Goal: Task Accomplishment & Management: Complete application form

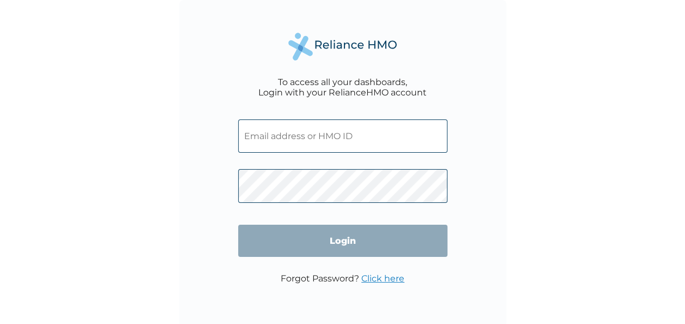
type input "[PERSON_NAME][EMAIL_ADDRESS][DOMAIN_NAME]"
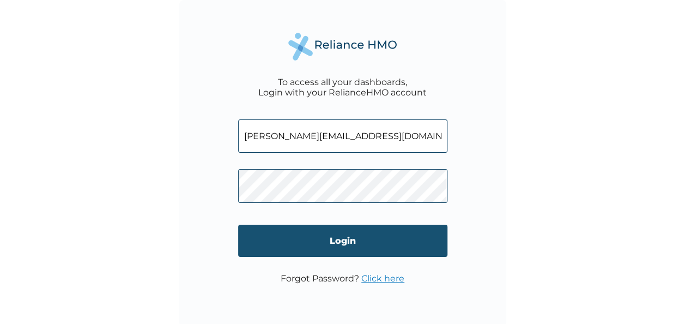
click at [327, 245] on input "Login" at bounding box center [342, 240] width 209 height 32
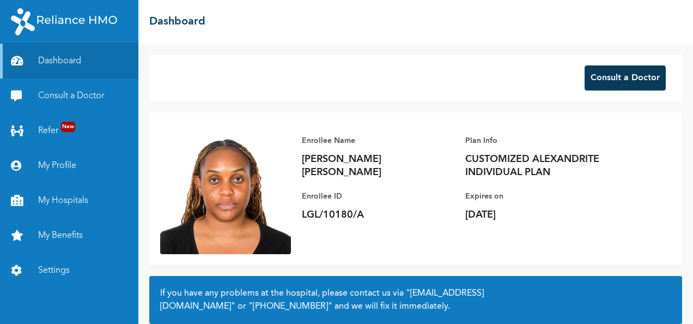
click at [612, 74] on button "Consult a Doctor" at bounding box center [624, 77] width 81 height 25
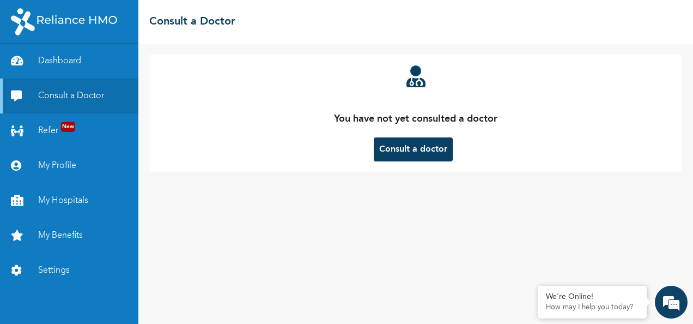
click at [427, 147] on button "Consult a doctor" at bounding box center [413, 149] width 79 height 24
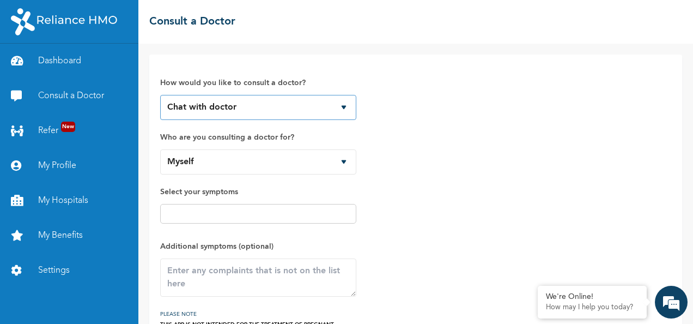
click at [344, 109] on select "Chat with doctor Phone Call" at bounding box center [258, 107] width 196 height 25
click at [160, 95] on select "Chat with doctor Phone Call" at bounding box center [258, 107] width 196 height 25
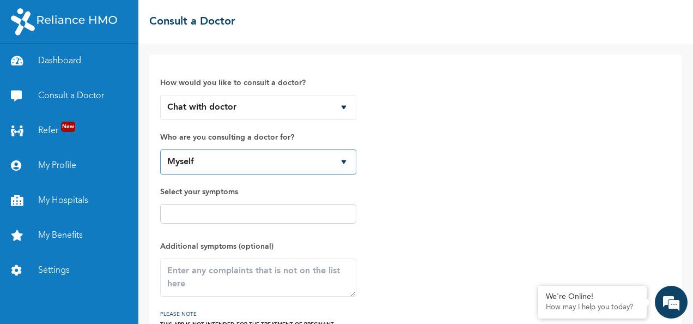
click at [336, 160] on select "Myself" at bounding box center [258, 161] width 196 height 25
click at [160, 149] on select "Myself" at bounding box center [258, 161] width 196 height 25
click at [284, 209] on input "text" at bounding box center [258, 213] width 190 height 13
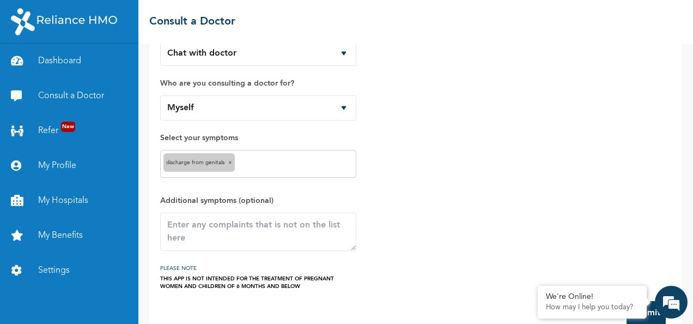
scroll to position [75, 0]
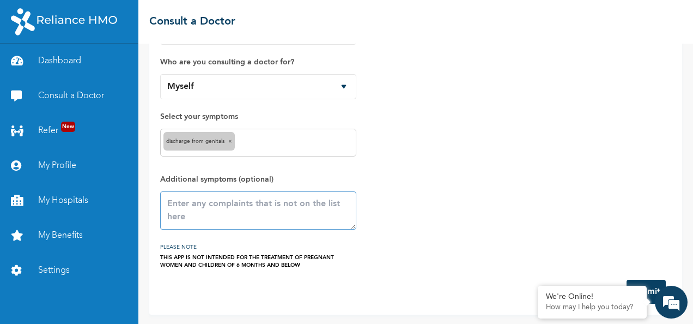
click at [243, 209] on textarea at bounding box center [258, 210] width 196 height 38
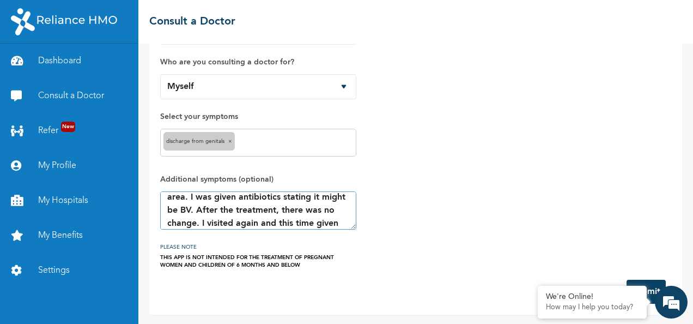
scroll to position [46, 0]
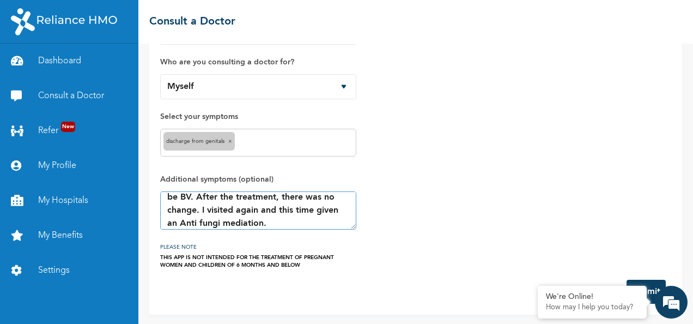
click at [244, 222] on textarea "I had visited Reliance Clinic to complain about a foul odour in my private area…" at bounding box center [258, 210] width 196 height 38
click at [279, 221] on textarea "I had visited Reliance Clinic to complain about a foul odour in my private area…" at bounding box center [258, 210] width 196 height 38
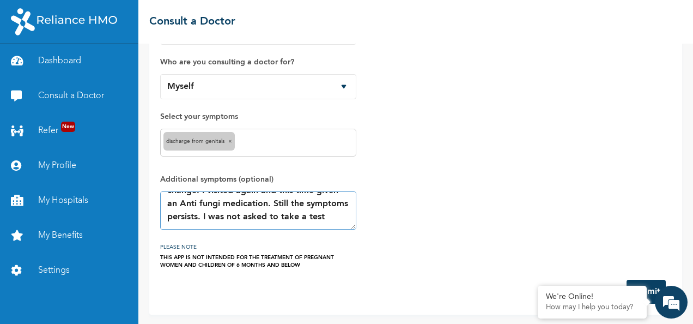
click at [214, 220] on textarea "I had visited Reliance Clinic to complain about a foul odour in my private area…" at bounding box center [258, 210] width 196 height 38
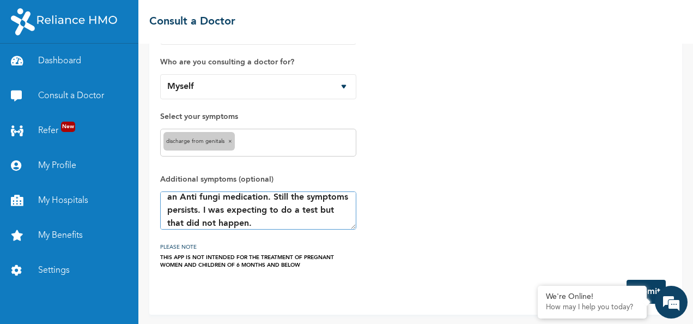
type textarea "I had visited [GEOGRAPHIC_DATA] to complain about a foul odour in my private ar…"
click at [231, 138] on span "×" at bounding box center [230, 140] width 4 height 5
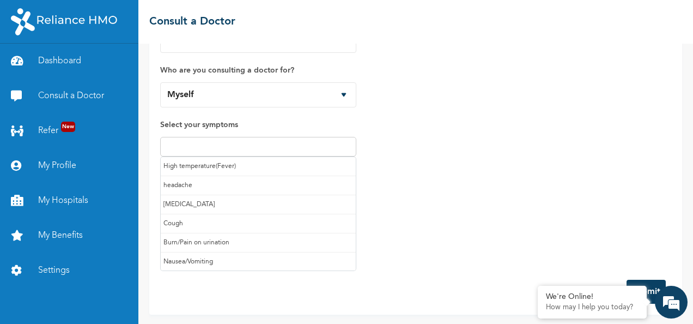
click at [231, 145] on input "text" at bounding box center [258, 146] width 190 height 13
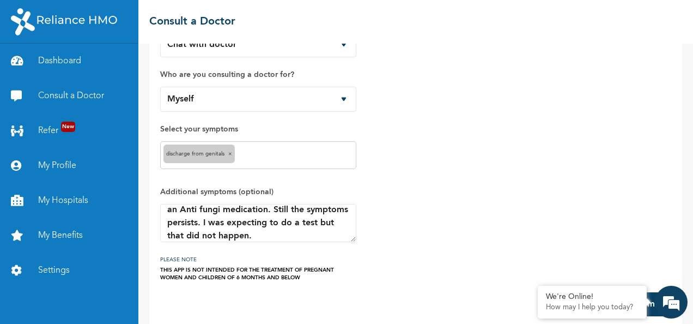
scroll to position [75, 0]
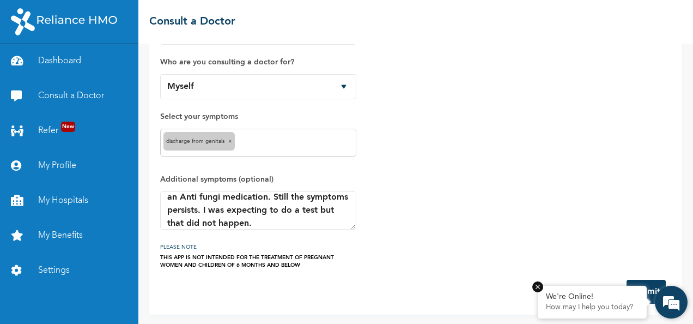
click at [539, 288] on em at bounding box center [537, 286] width 11 height 11
click at [626, 287] on button "Submit" at bounding box center [645, 291] width 39 height 24
click at [672, 300] on em at bounding box center [670, 301] width 29 height 29
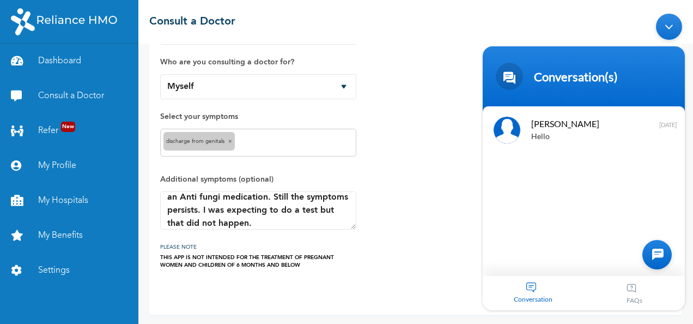
click at [452, 243] on div "How would you like to consult a doctor? Chat with doctor Phone Call Who are you…" at bounding box center [415, 129] width 511 height 278
click at [668, 21] on div "Minimize live chat window" at bounding box center [669, 26] width 26 height 26
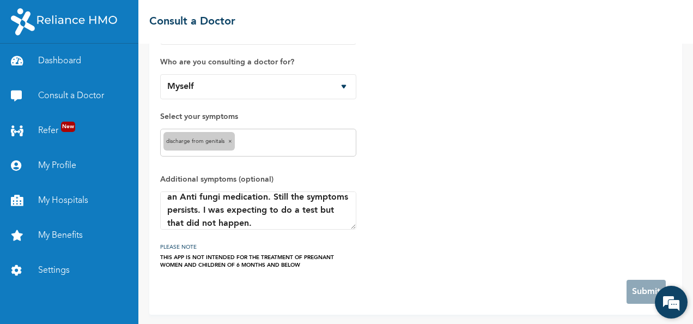
click at [668, 302] on em at bounding box center [670, 301] width 29 height 29
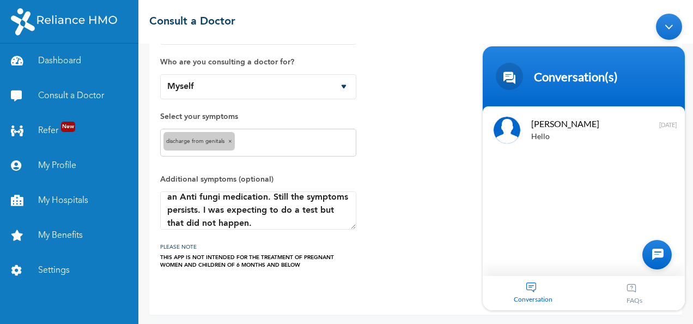
click at [436, 203] on div "How would you like to consult a doctor? Chat with doctor Phone Call Who are you…" at bounding box center [415, 129] width 511 height 278
click at [666, 27] on div "Minimize live chat window" at bounding box center [669, 26] width 26 height 26
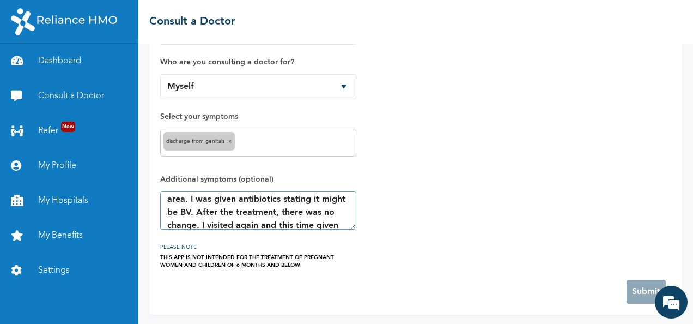
scroll to position [0, 0]
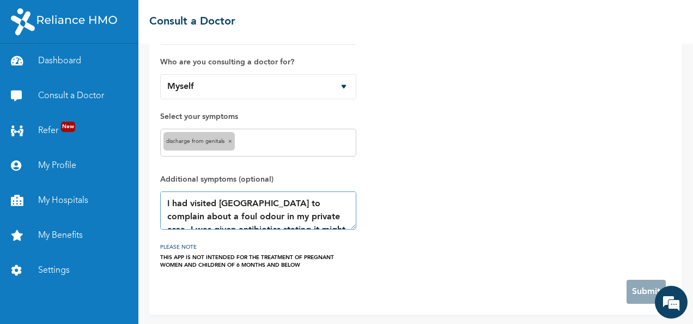
drag, startPoint x: 296, startPoint y: 222, endPoint x: 160, endPoint y: 181, distance: 141.8
click at [160, 181] on span "Additional symptoms (optional) I had visited Reliance Clinic to complain about …" at bounding box center [258, 201] width 196 height 57
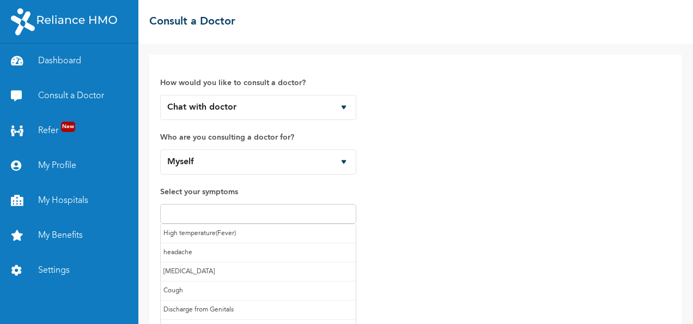
click at [241, 210] on input "text" at bounding box center [258, 213] width 190 height 13
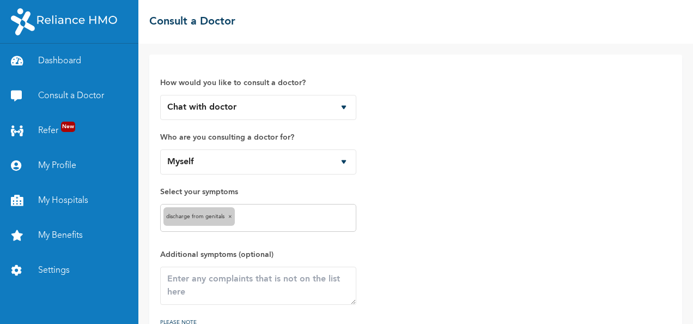
scroll to position [75, 0]
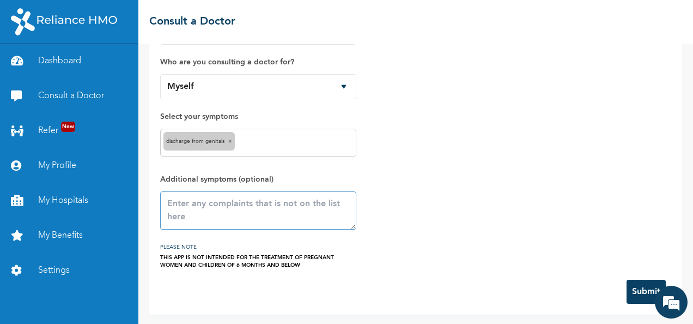
click at [243, 206] on textarea at bounding box center [258, 210] width 196 height 38
paste textarea "I had visited [GEOGRAPHIC_DATA] to complain about a foul odour in my private ar…"
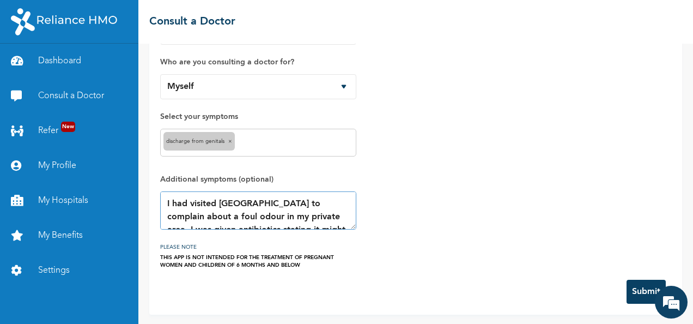
scroll to position [72, 0]
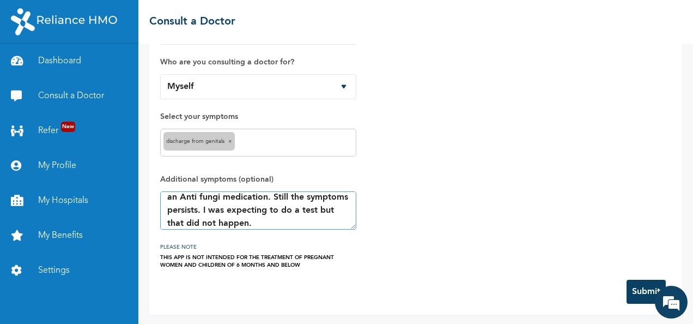
type textarea "I had visited [GEOGRAPHIC_DATA] to complain about a foul odour in my private ar…"
click at [644, 288] on button "Submit" at bounding box center [645, 291] width 39 height 24
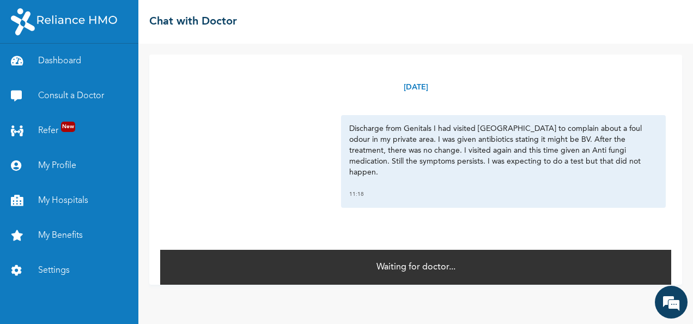
click at [431, 270] on p "Waiting for doctor..." at bounding box center [415, 266] width 79 height 13
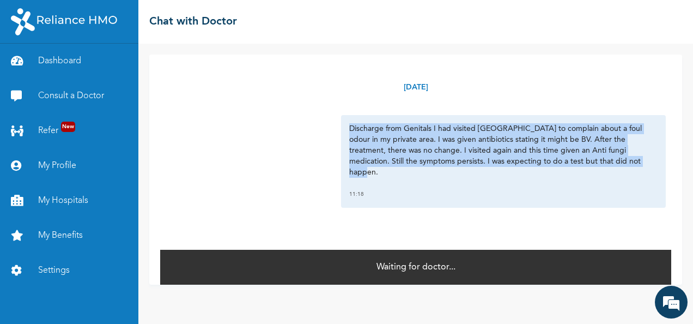
drag, startPoint x: 593, startPoint y: 162, endPoint x: 342, endPoint y: 133, distance: 252.2
click at [342, 133] on div "Discharge from Genitals I had visited [GEOGRAPHIC_DATA] to complain about a fou…" at bounding box center [503, 161] width 325 height 93
copy p "Discharge from Genitals I had visited [GEOGRAPHIC_DATA] to complain about a fou…"
click at [673, 148] on div "[DATE] Discharge from Genitals I had visited [GEOGRAPHIC_DATA] to complain abou…" at bounding box center [415, 169] width 533 height 230
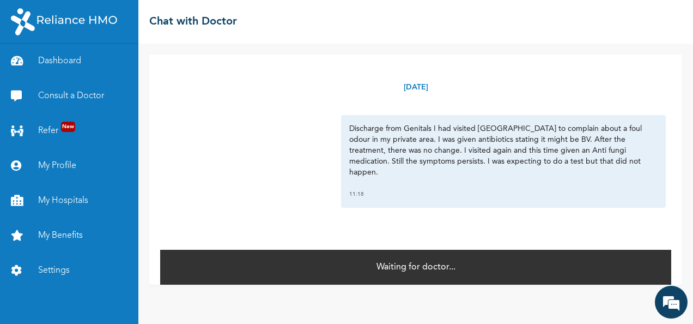
click at [439, 267] on p "Waiting for doctor..." at bounding box center [415, 266] width 79 height 13
click at [678, 293] on em at bounding box center [670, 301] width 29 height 29
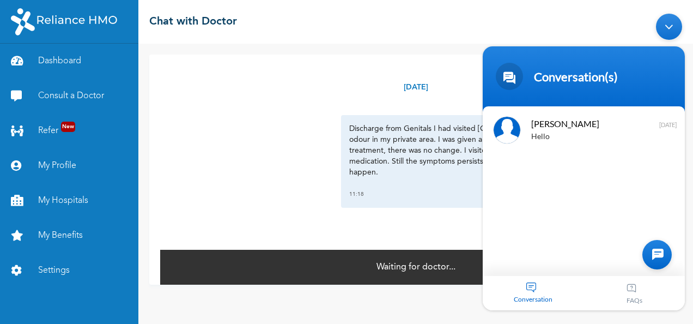
click at [456, 312] on div "[DATE] Discharge from Genitals I had visited [GEOGRAPHIC_DATA] to complain abou…" at bounding box center [415, 184] width 554 height 280
drag, startPoint x: 434, startPoint y: 300, endPoint x: 425, endPoint y: 294, distance: 10.3
click at [425, 294] on div "[DATE] Discharge from Genitals I had visited [GEOGRAPHIC_DATA] to complain abou…" at bounding box center [415, 184] width 554 height 280
click at [276, 176] on div "Discharge from Genitals I had visited [GEOGRAPHIC_DATA] to complain about a fou…" at bounding box center [416, 161] width 500 height 93
click at [663, 28] on div "Minimize live chat window" at bounding box center [669, 26] width 26 height 26
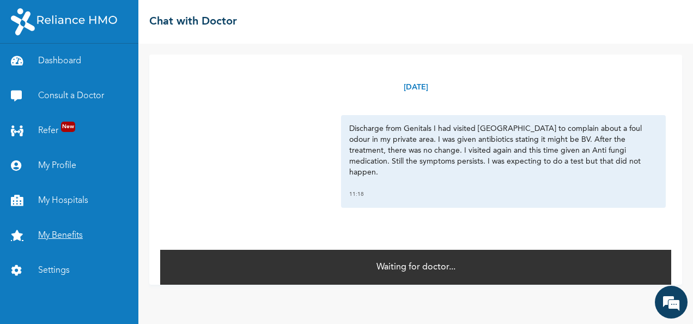
click at [59, 234] on link "My Benefits" at bounding box center [69, 235] width 138 height 35
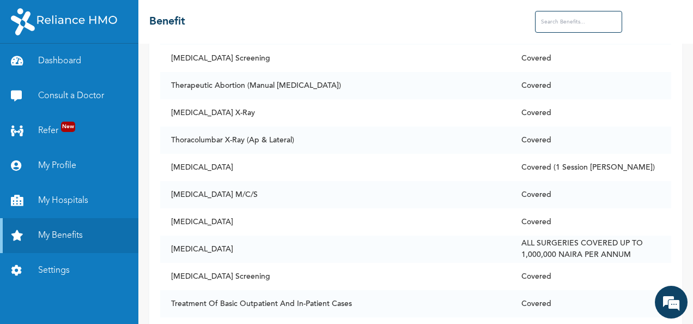
scroll to position [7643, 0]
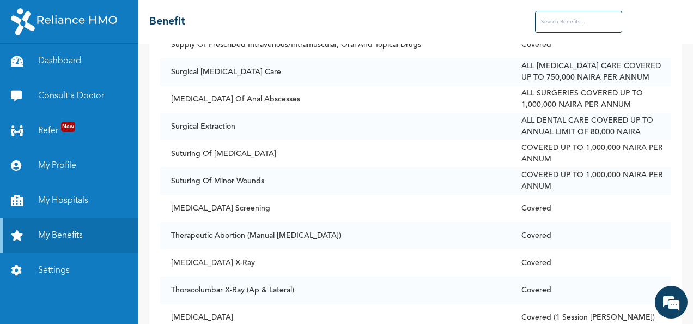
click at [72, 54] on link "Dashboard" at bounding box center [69, 61] width 138 height 35
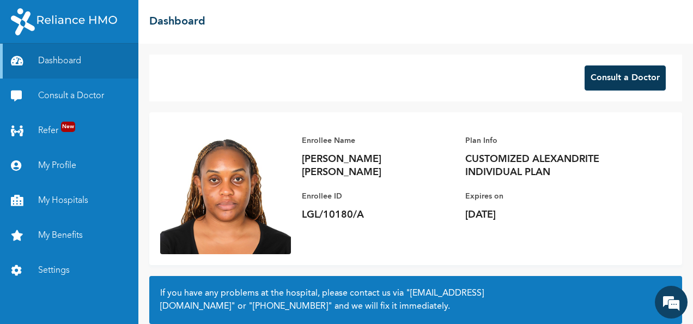
click at [595, 86] on button "Consult a Doctor" at bounding box center [624, 77] width 81 height 25
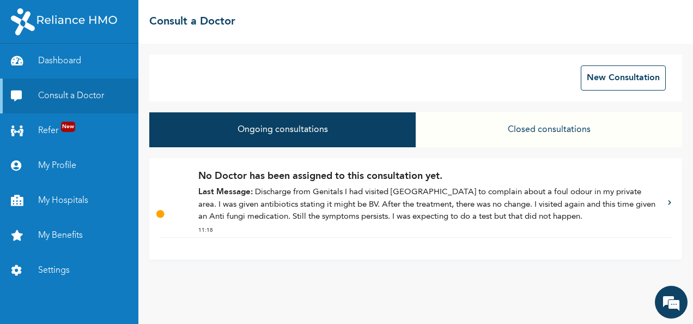
click at [668, 205] on icon at bounding box center [669, 201] width 3 height 5
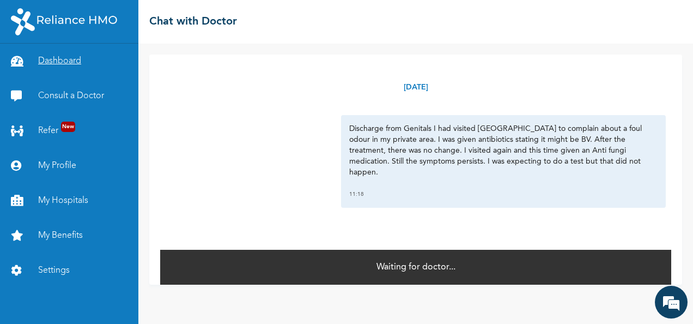
click at [62, 62] on link "Dashboard" at bounding box center [69, 61] width 138 height 35
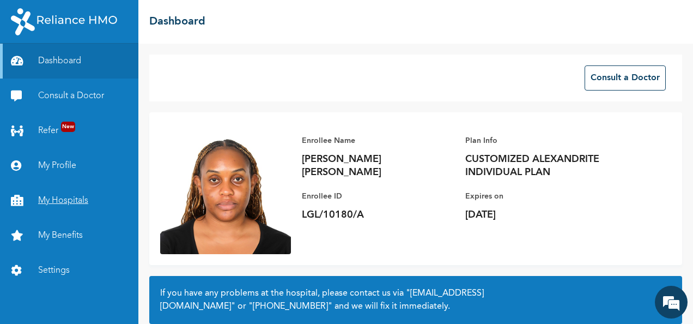
click at [61, 197] on link "My Hospitals" at bounding box center [69, 200] width 138 height 35
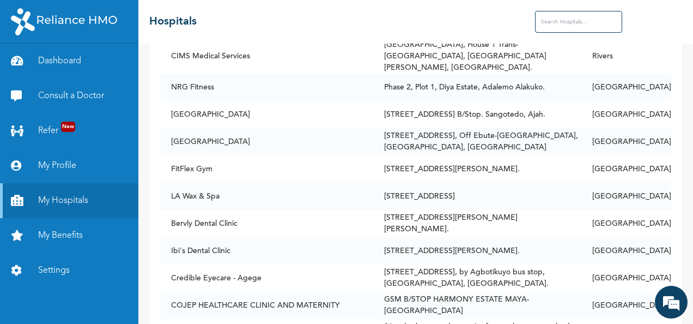
scroll to position [71121, 0]
